Goal: Task Accomplishment & Management: Use online tool/utility

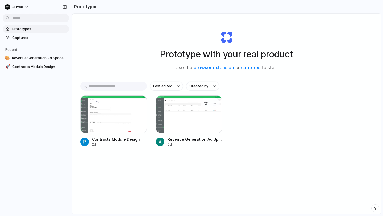
click at [189, 112] on div at bounding box center [189, 115] width 67 height 38
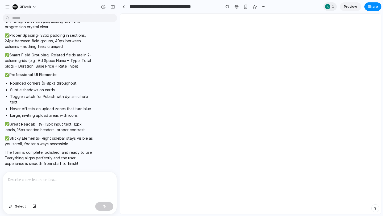
scroll to position [1868, 0]
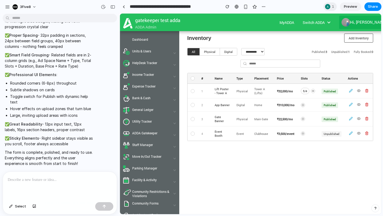
click at [193, 90] on div at bounding box center [193, 91] width 4 height 4
click at [212, 51] on button "Physical" at bounding box center [210, 51] width 20 height 7
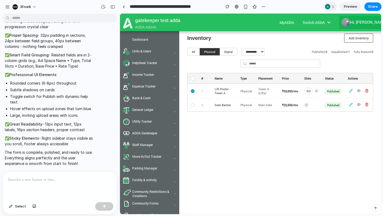
click at [225, 53] on button "Digital" at bounding box center [228, 51] width 17 height 7
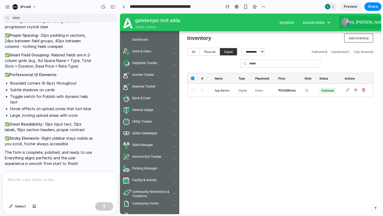
click at [248, 50] on select "**********" at bounding box center [252, 51] width 23 height 7
select select "*******"
click at [241, 48] on select "**********" at bounding box center [252, 51] width 23 height 7
click at [255, 63] on input "text" at bounding box center [281, 64] width 80 height 8
click at [355, 36] on span "Add Inventory" at bounding box center [359, 38] width 20 height 4
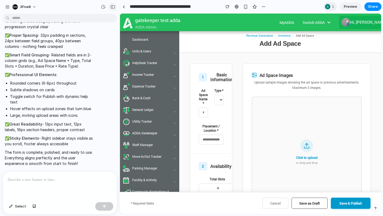
click at [110, 5] on div "button" at bounding box center [112, 7] width 5 height 4
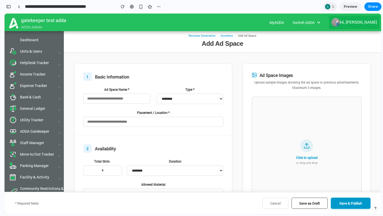
click at [110, 5] on input "**********" at bounding box center [69, 7] width 90 height 10
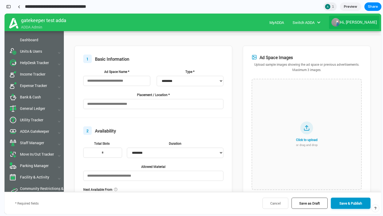
scroll to position [18, 0]
click at [117, 82] on input "text" at bounding box center [116, 80] width 67 height 10
click at [119, 93] on label "Placement / Location *" at bounding box center [153, 94] width 140 height 4
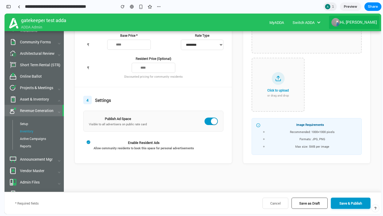
scroll to position [165, 0]
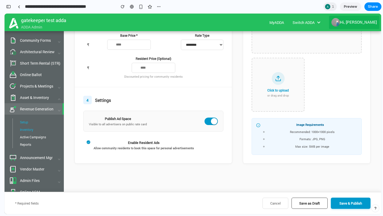
click at [23, 120] on span "Setup" at bounding box center [24, 122] width 8 height 4
click at [28, 126] on div "Inventory" at bounding box center [38, 129] width 51 height 7
click at [31, 135] on span "Active Campaigns" at bounding box center [33, 137] width 26 height 4
click at [30, 141] on div "Reports" at bounding box center [38, 144] width 51 height 7
click at [24, 120] on span "Setup" at bounding box center [24, 122] width 8 height 4
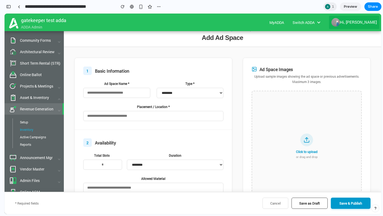
scroll to position [0, 0]
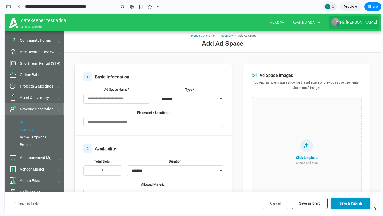
click at [32, 118] on div "Setup" at bounding box center [38, 121] width 51 height 7
click at [33, 126] on div "Inventory" at bounding box center [38, 129] width 51 height 7
click at [33, 135] on span "Active Campaigns" at bounding box center [33, 137] width 26 height 4
click at [33, 141] on div "Reports" at bounding box center [38, 144] width 51 height 7
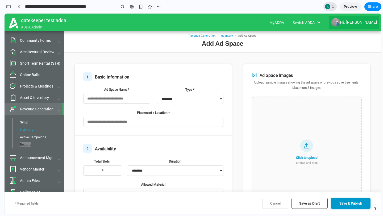
click at [330, 6] on div at bounding box center [328, 6] width 6 height 6
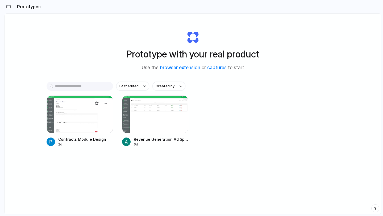
click at [76, 114] on div at bounding box center [80, 115] width 67 height 38
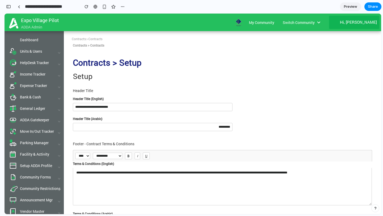
click at [244, 24] on img at bounding box center [238, 22] width 11 height 7
